Goal: Task Accomplishment & Management: Manage account settings

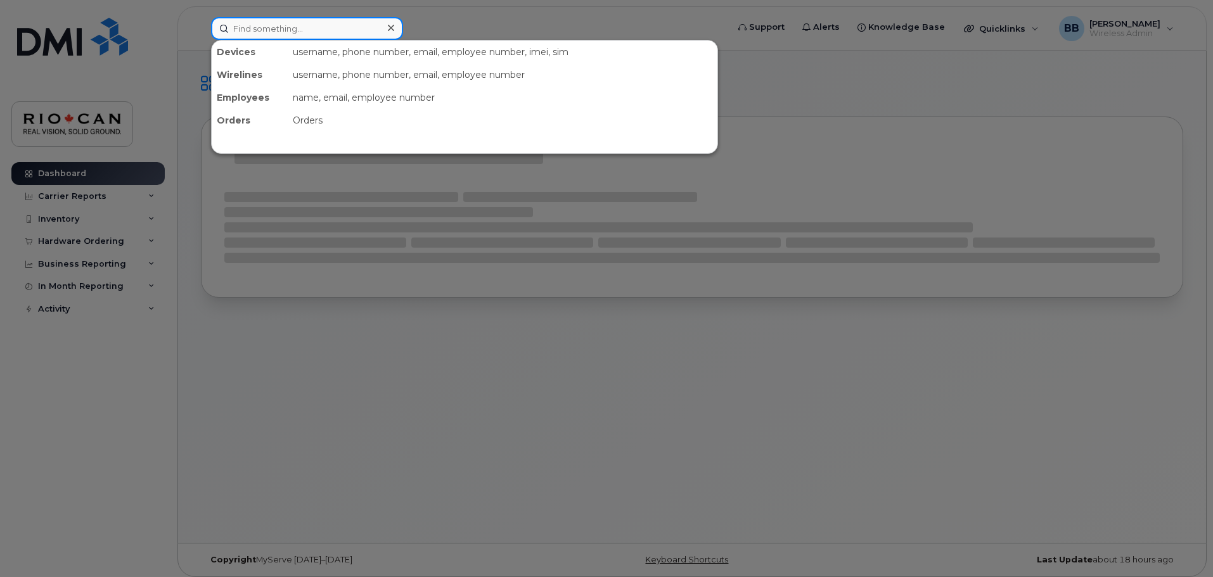
click at [344, 31] on input at bounding box center [307, 28] width 192 height 23
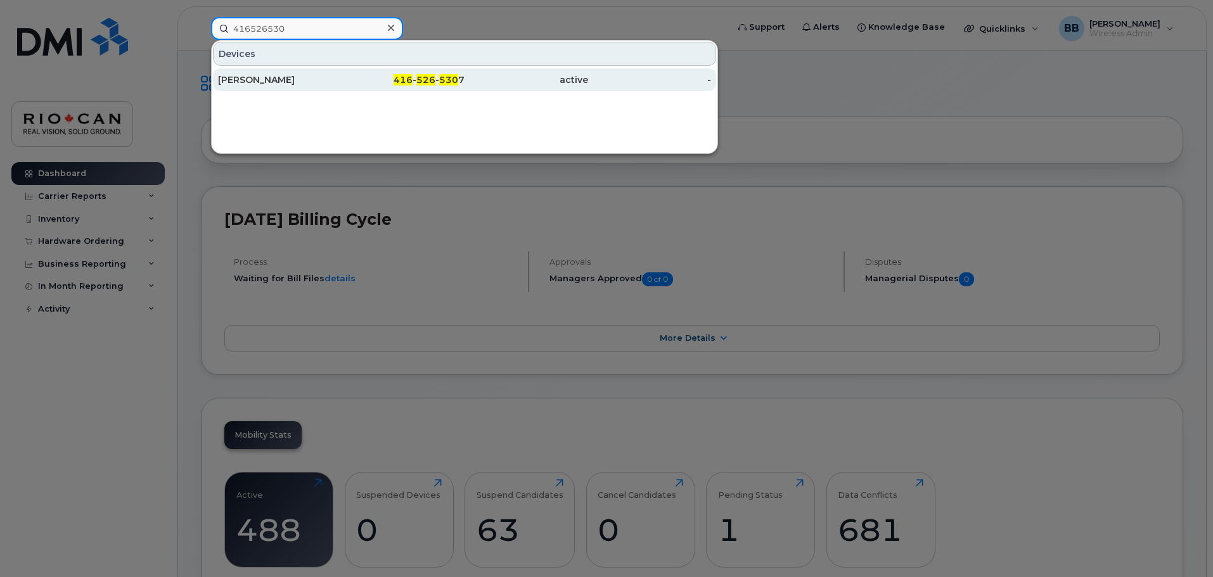
type input "416526530"
click at [359, 79] on div "416 - 526 - 530 7" at bounding box center [404, 80] width 124 height 13
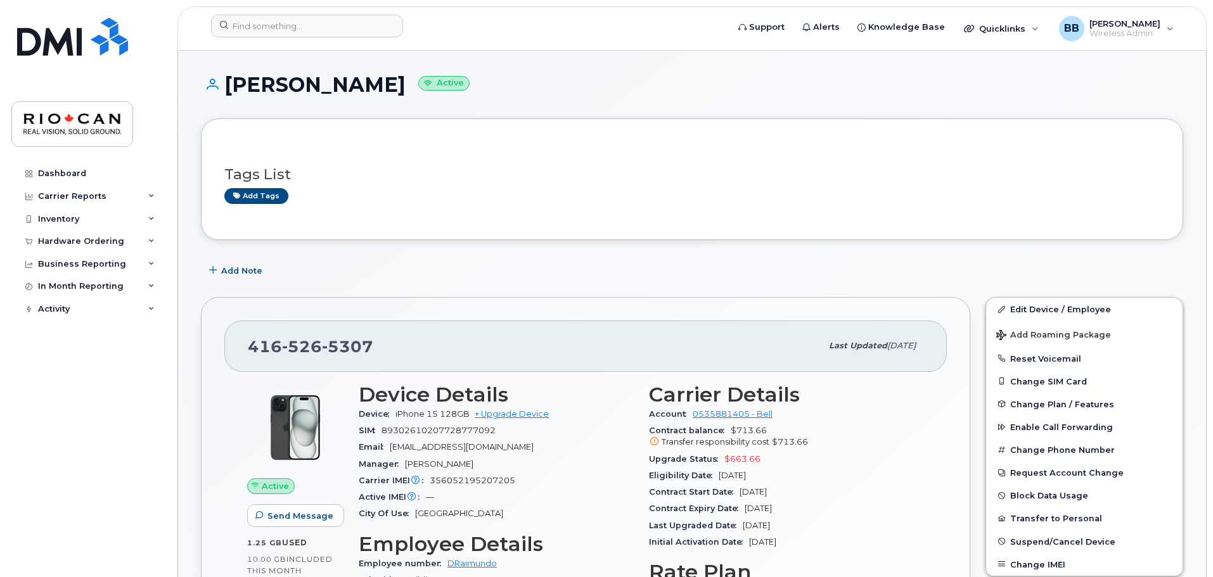
drag, startPoint x: 407, startPoint y: 86, endPoint x: 222, endPoint y: 91, distance: 184.5
click at [222, 91] on h1 "Daniel Raimundo Active" at bounding box center [692, 85] width 982 height 22
copy h1 "[PERSON_NAME]"
click at [1028, 316] on link "Edit Device / Employee" at bounding box center [1084, 309] width 196 height 23
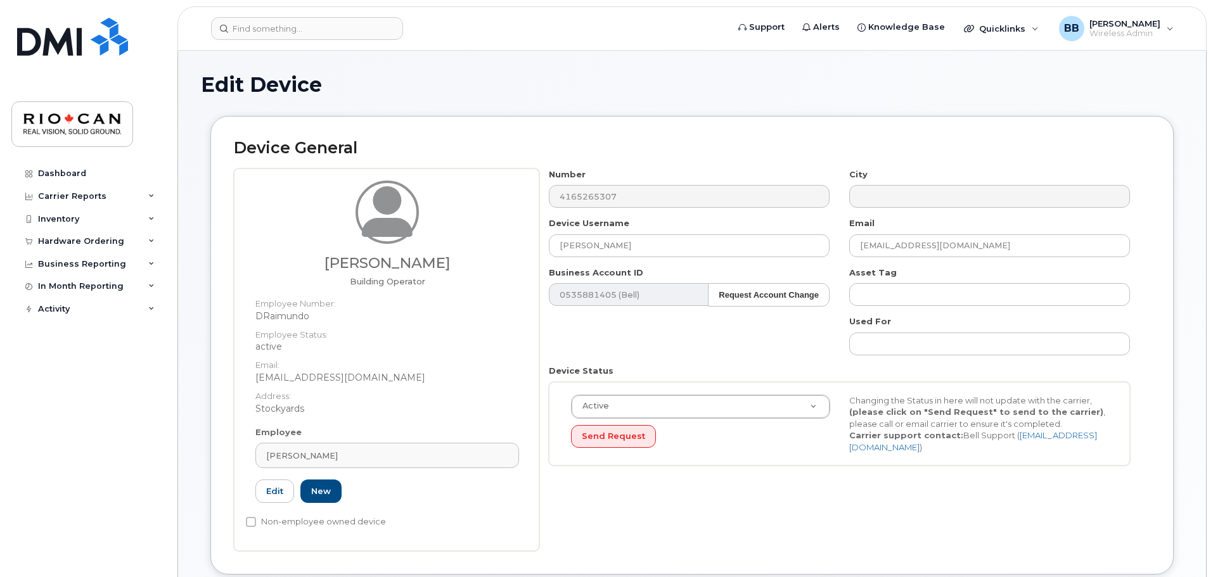
select select "162881"
drag, startPoint x: 697, startPoint y: 242, endPoint x: 497, endPoint y: 242, distance: 199.6
click at [497, 242] on div "Daniel Raimundo Building Operator Employee Number: DRaimundo Employee Status: a…" at bounding box center [692, 360] width 916 height 383
click at [642, 250] on input "text" at bounding box center [689, 245] width 281 height 23
paste input "Kelly Muller"
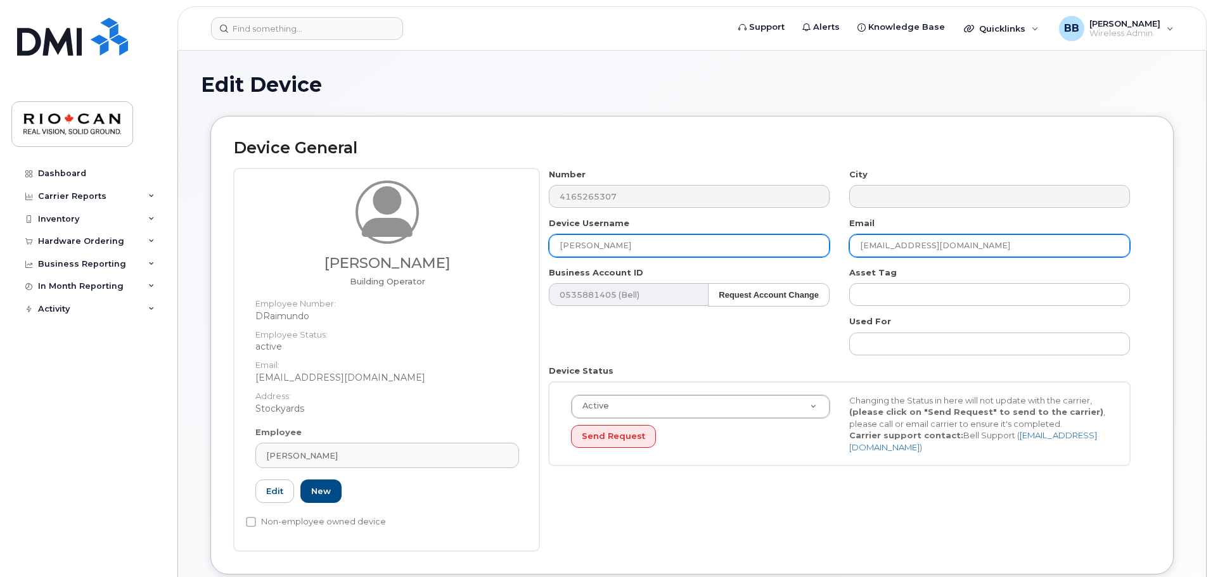
type input "Kelly Muller"
click at [904, 245] on input "DRaimundo@riocan.com" at bounding box center [989, 245] width 281 height 23
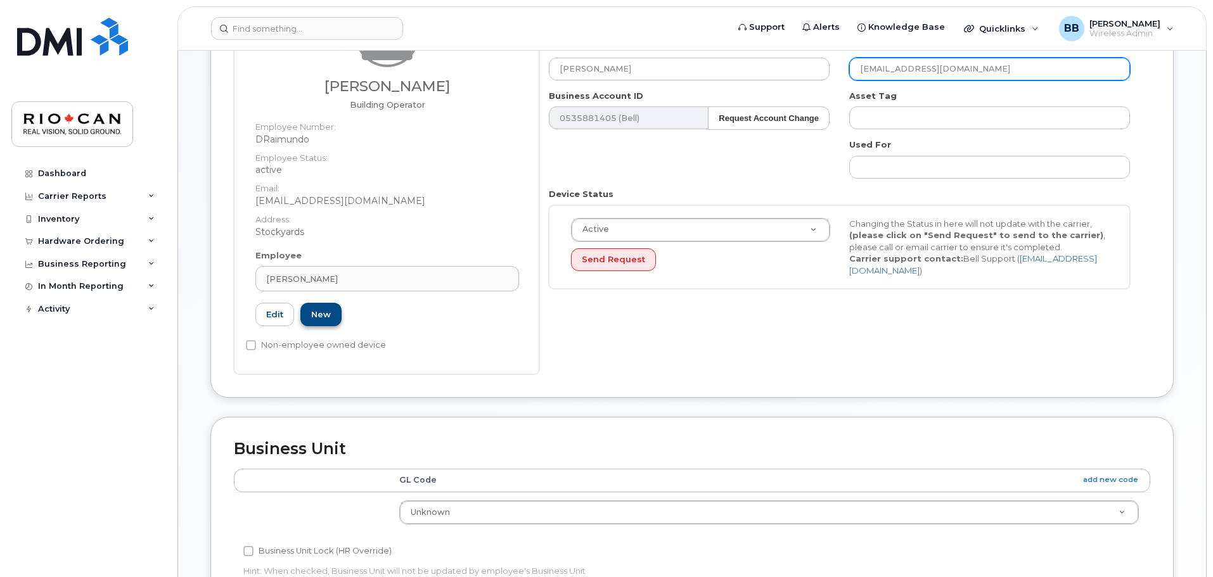
scroll to position [176, 0]
type input "KMuller@riocan.com"
click at [328, 316] on link "New" at bounding box center [320, 315] width 41 height 23
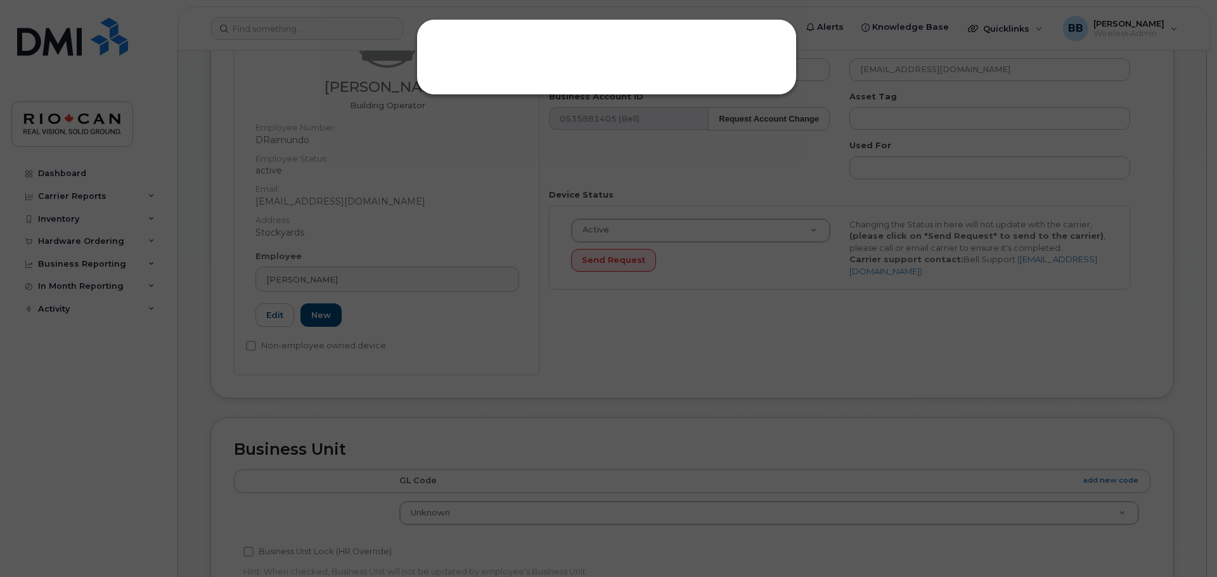
click at [577, 201] on div at bounding box center [608, 288] width 1217 height 577
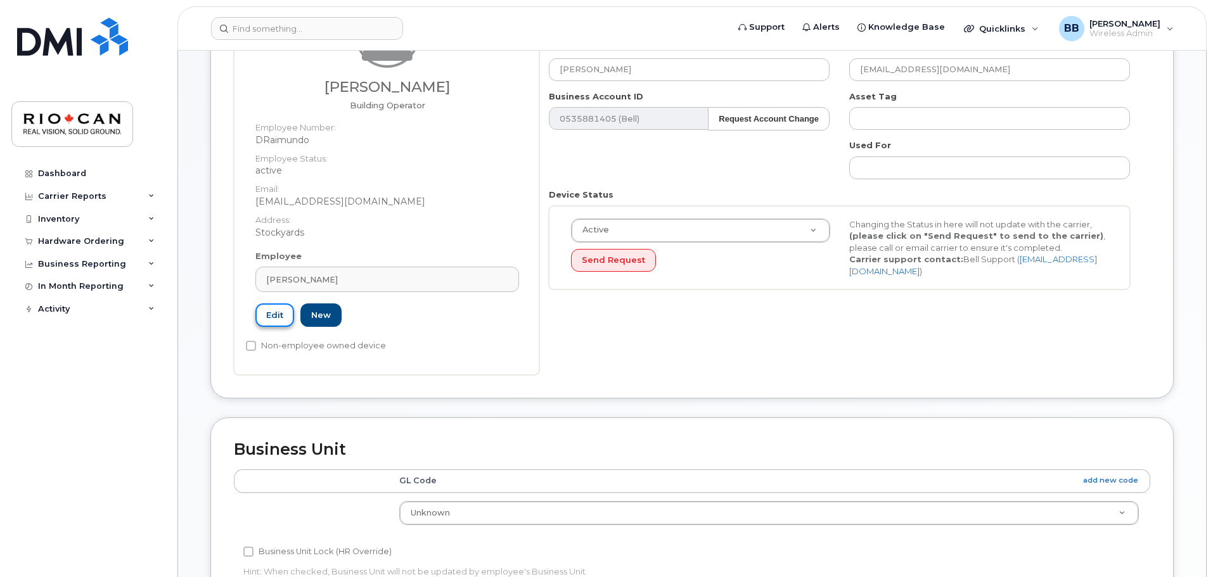
click at [277, 314] on link "Edit" at bounding box center [274, 315] width 39 height 23
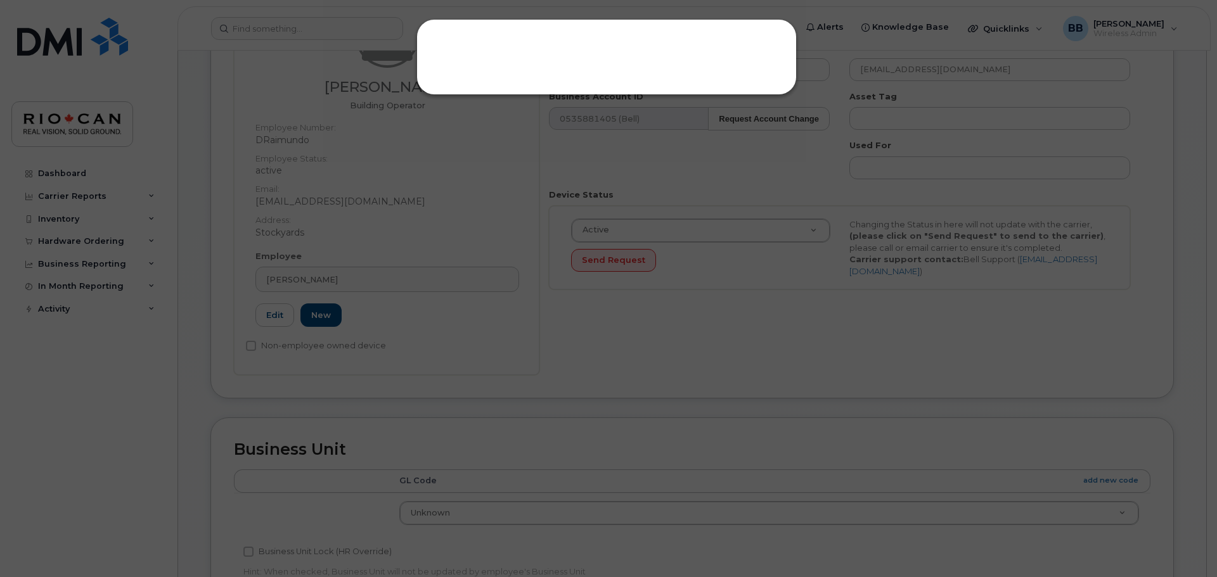
click at [462, 319] on div at bounding box center [608, 288] width 1217 height 577
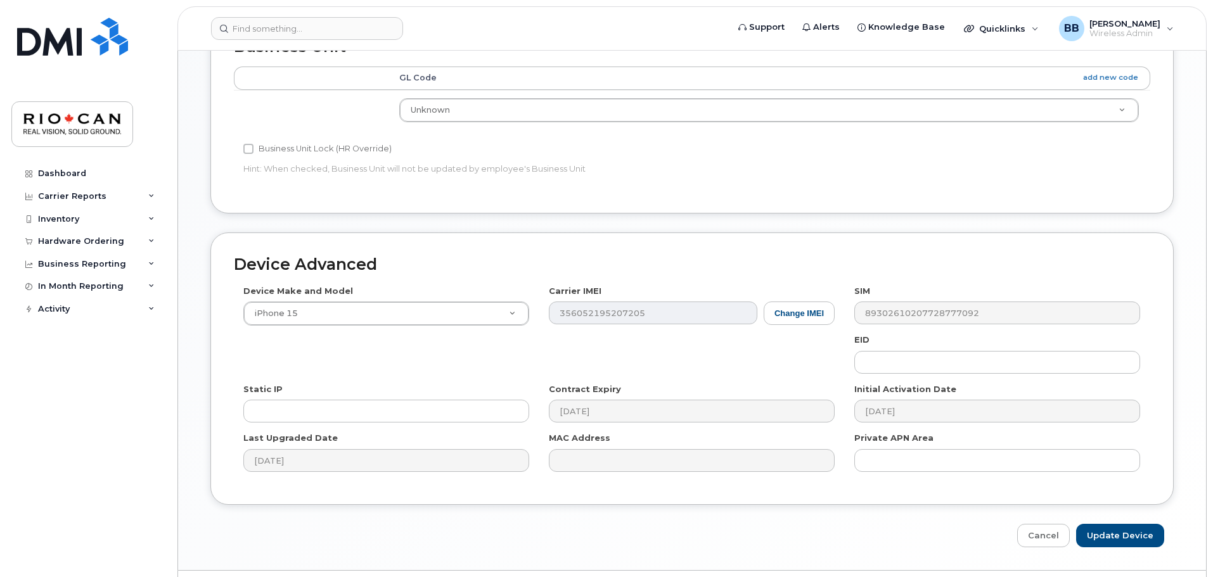
scroll to position [613, 0]
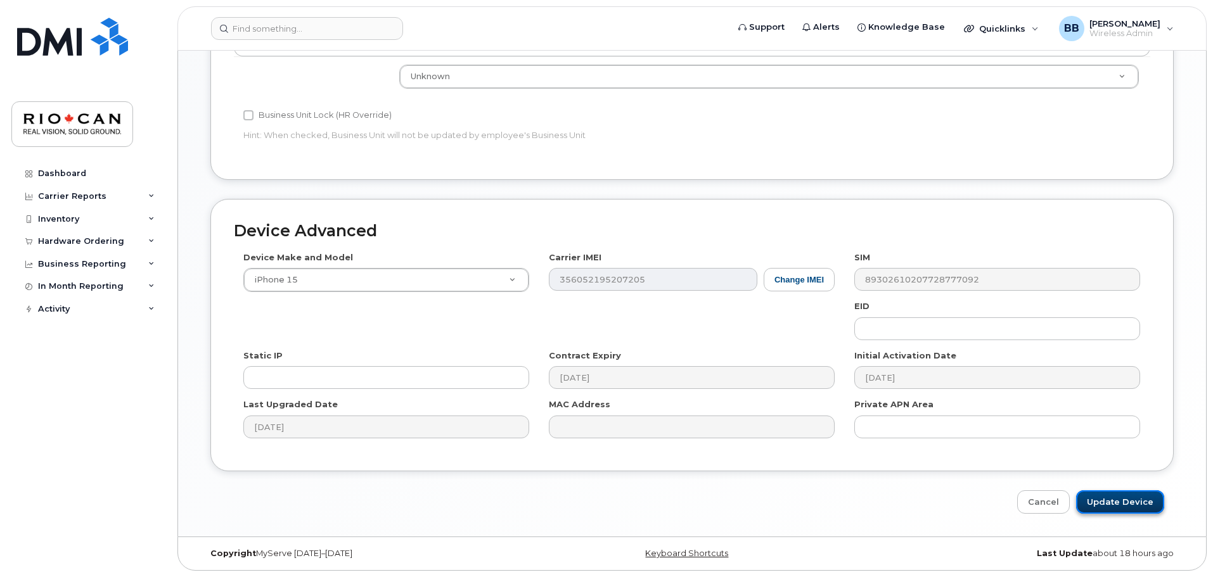
click at [1135, 501] on input "Update Device" at bounding box center [1120, 501] width 88 height 23
type input "Saving..."
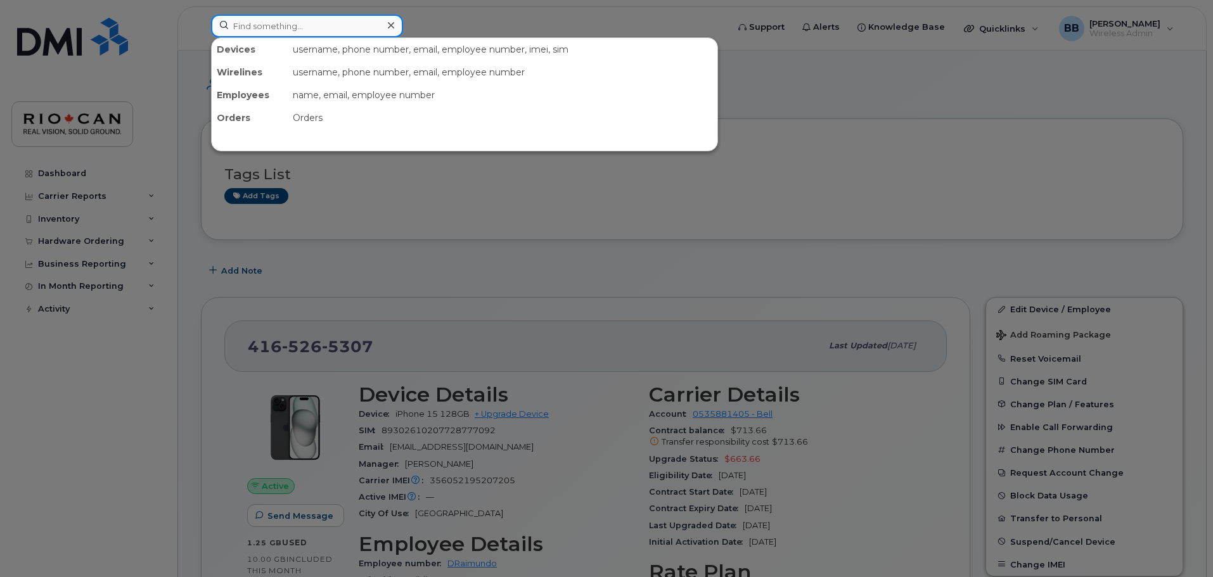
click at [346, 31] on input at bounding box center [307, 26] width 192 height 23
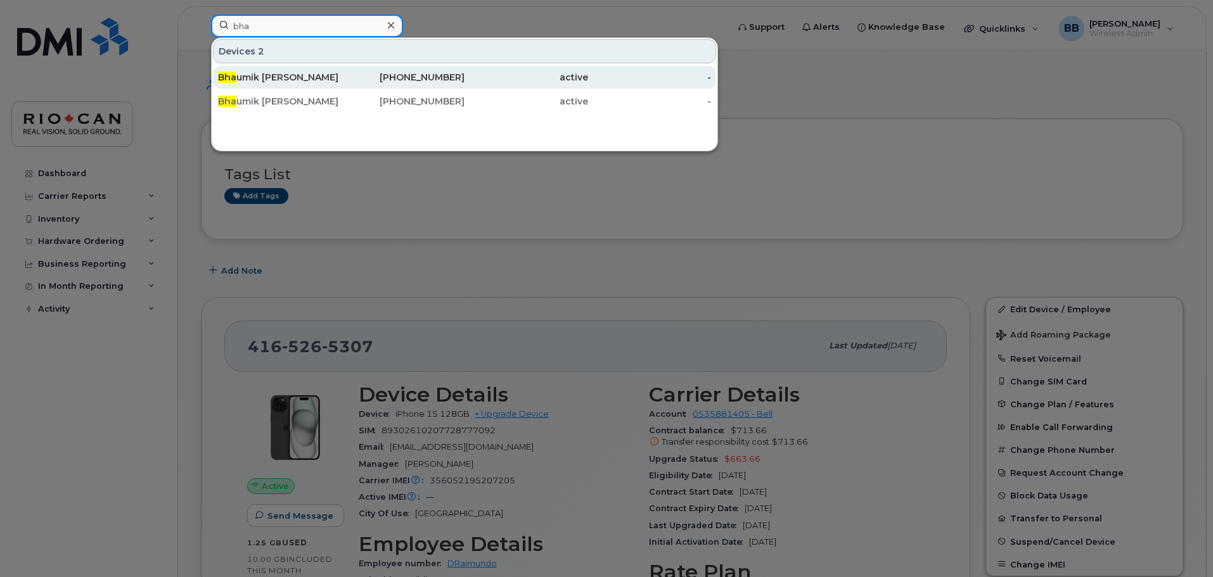
type input "bha"
click at [368, 79] on div "[PHONE_NUMBER]" at bounding box center [404, 77] width 124 height 13
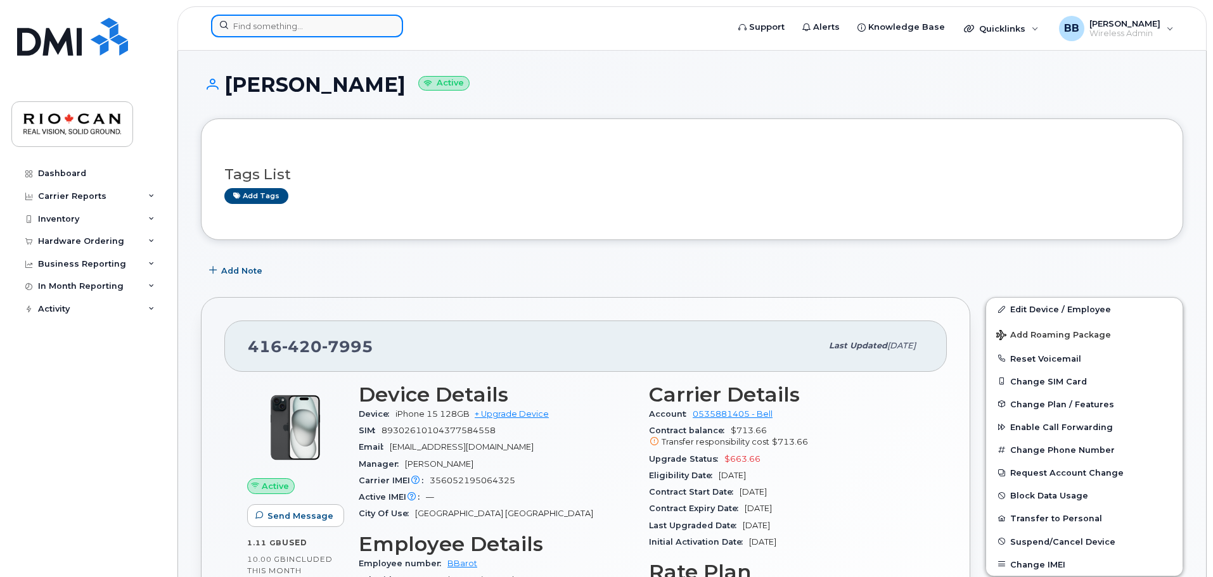
click at [323, 25] on input at bounding box center [307, 26] width 192 height 23
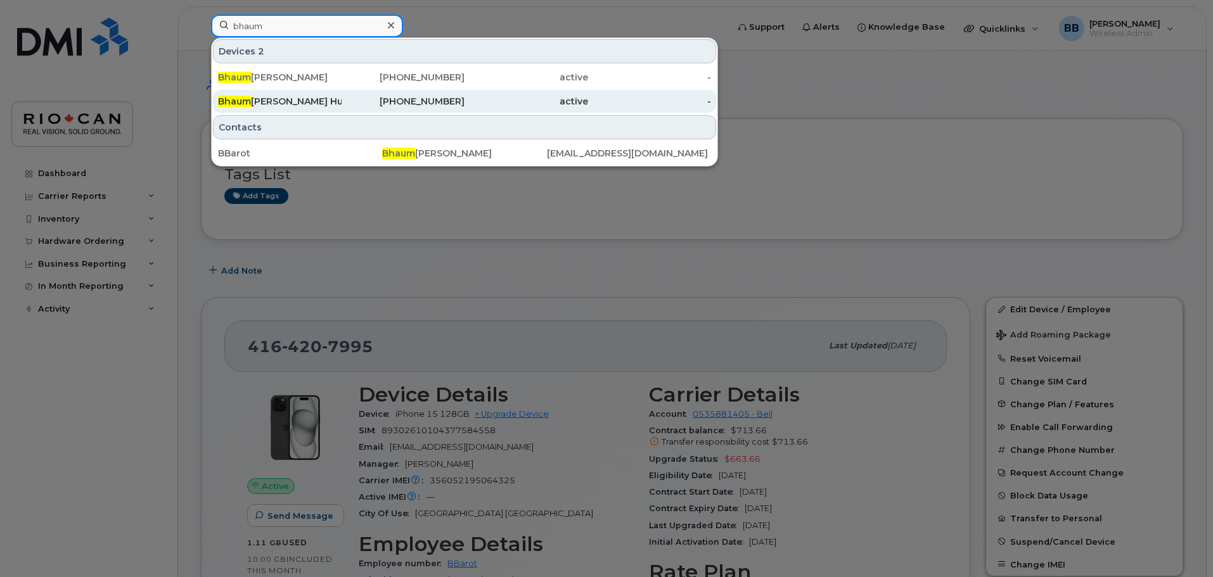
type input "bhaum"
click at [316, 101] on div "Bhaum ik Barot Hub" at bounding box center [280, 101] width 124 height 13
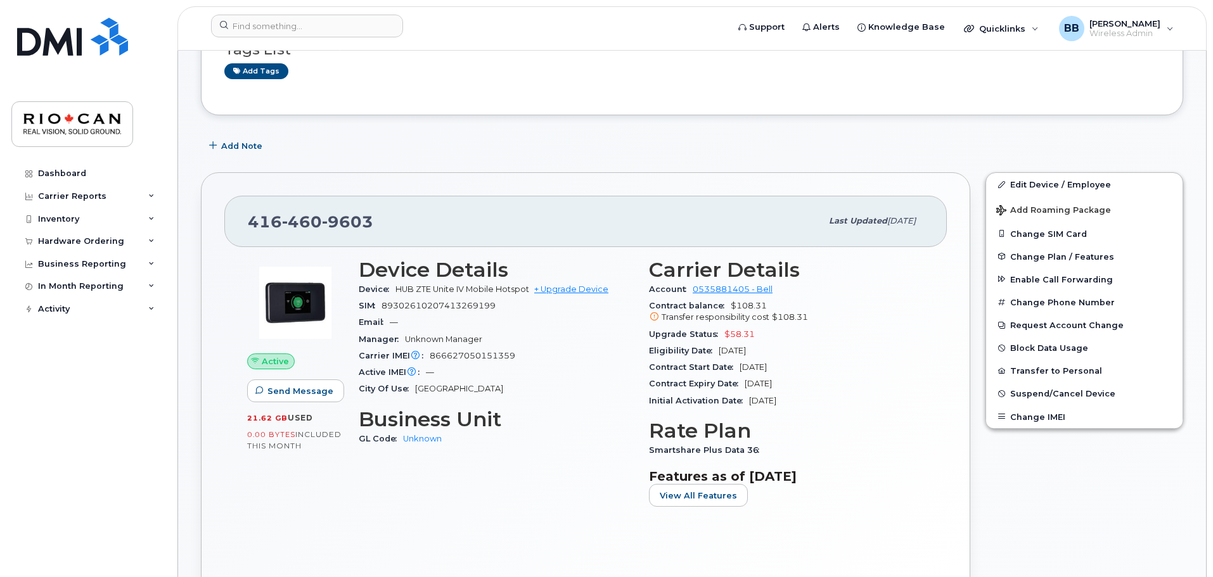
scroll to position [125, 0]
click at [577, 290] on link "+ Upgrade Device" at bounding box center [571, 289] width 74 height 10
